Goal: Information Seeking & Learning: Find specific fact

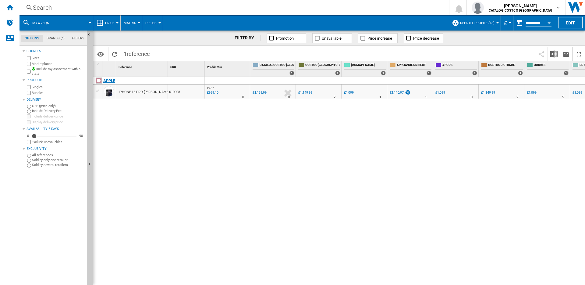
scroll to position [0, 122]
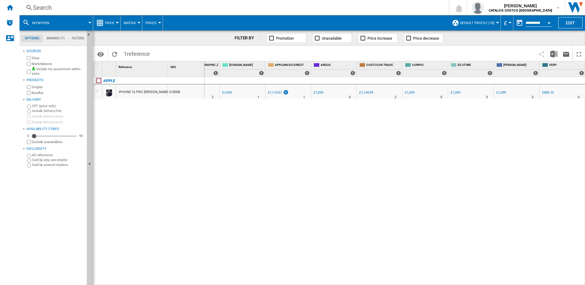
click at [177, 90] on div "610008" at bounding box center [186, 91] width 36 height 14
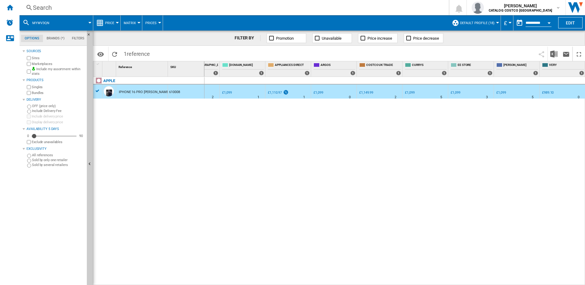
click at [177, 90] on div "610008" at bounding box center [186, 91] width 36 height 14
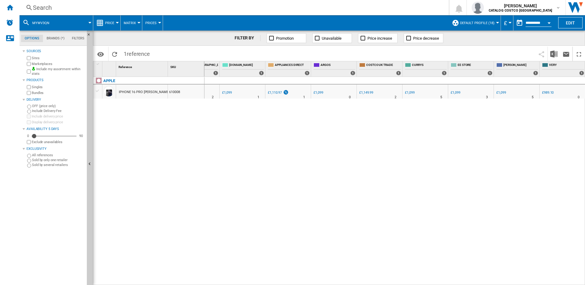
click at [177, 90] on div "610008" at bounding box center [186, 91] width 36 height 14
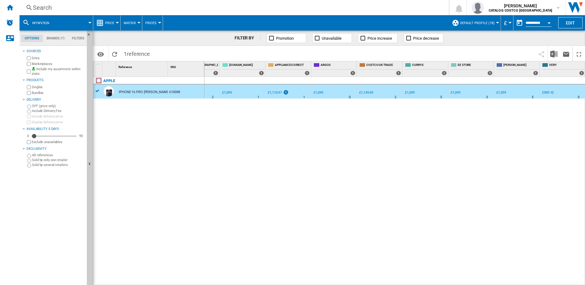
click at [177, 90] on div "610008" at bounding box center [186, 91] width 36 height 14
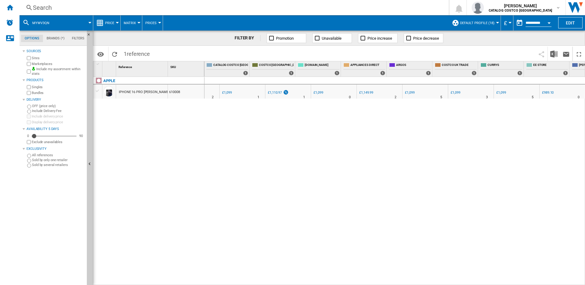
scroll to position [0, 122]
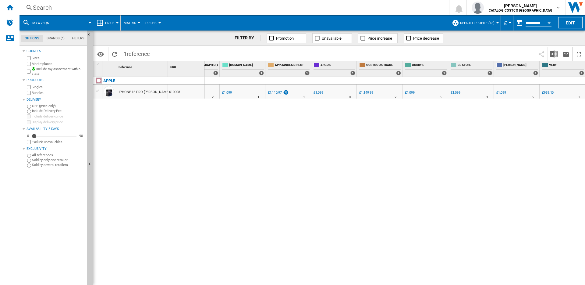
click at [549, 92] on div "£989.10" at bounding box center [548, 92] width 12 height 4
click at [7, 8] on ng-md-icon "Home" at bounding box center [9, 7] width 7 height 7
